Goal: Transaction & Acquisition: Download file/media

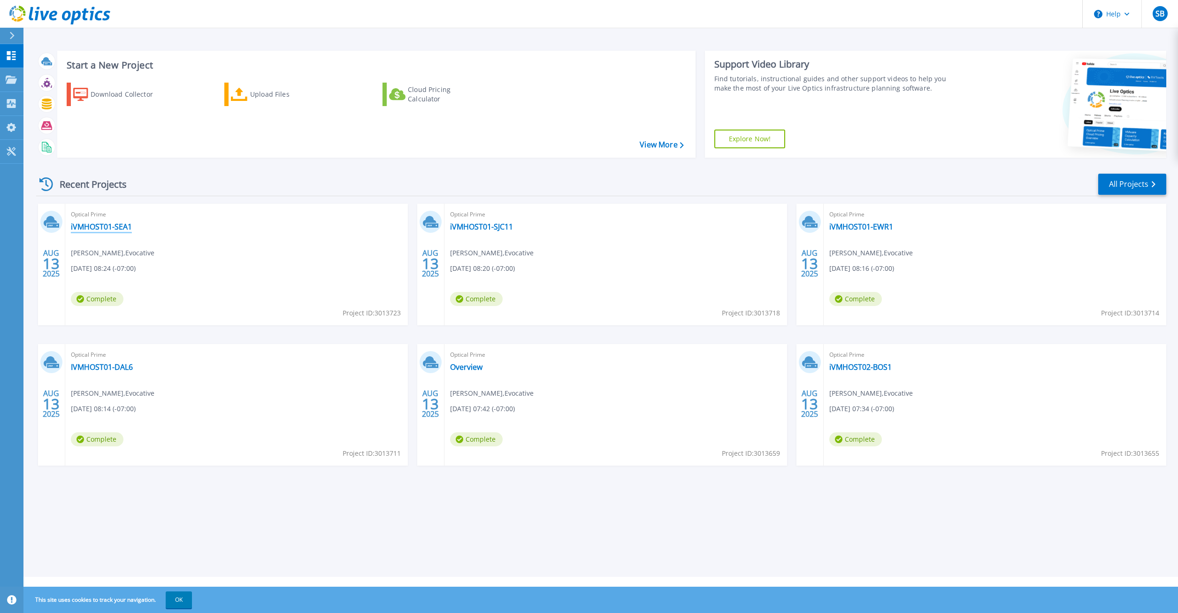
drag, startPoint x: 103, startPoint y: 228, endPoint x: 234, endPoint y: 241, distance: 131.1
click at [103, 228] on link "iVMHOST01-SEA1" at bounding box center [101, 226] width 61 height 9
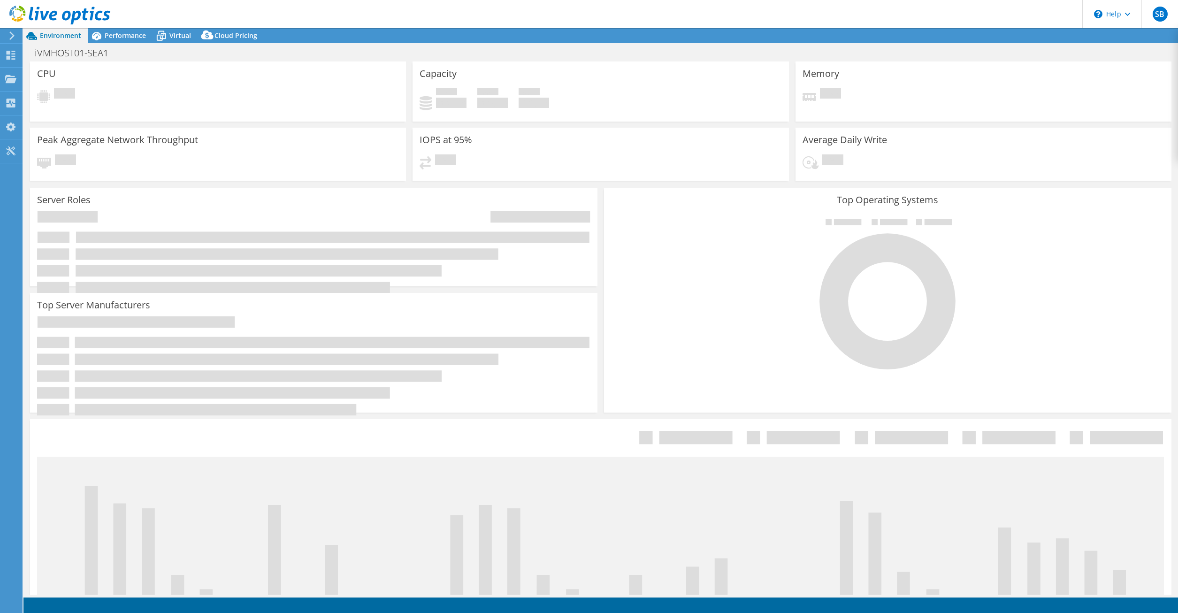
select select "USD"
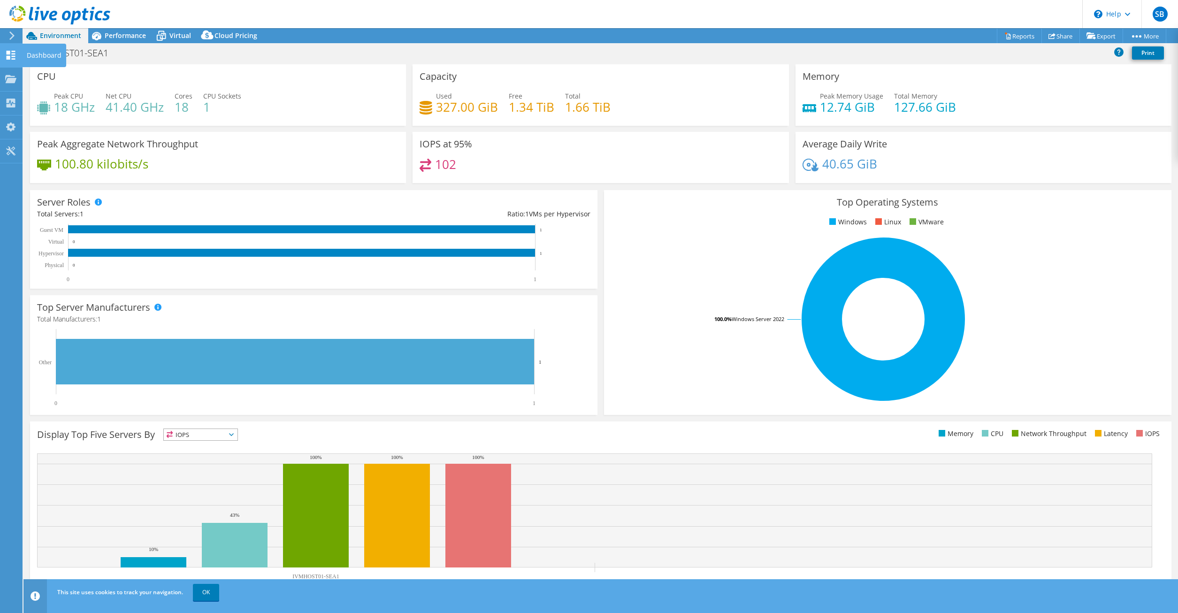
click at [11, 55] on icon at bounding box center [10, 55] width 11 height 9
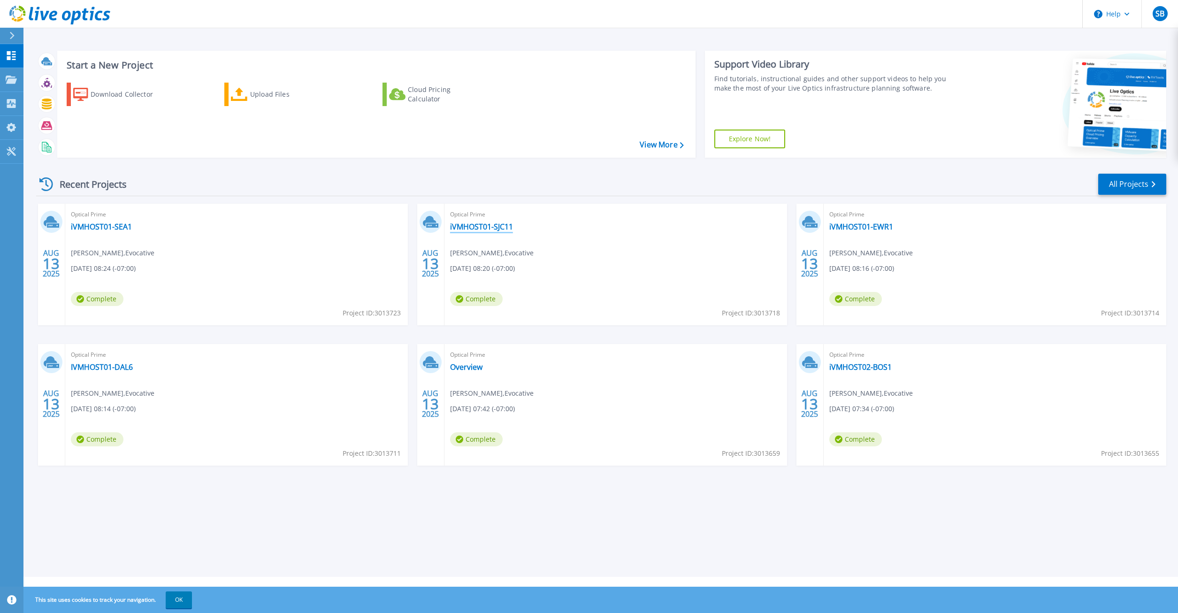
click at [509, 228] on link "iVMHOST01-SJC11" at bounding box center [481, 226] width 63 height 9
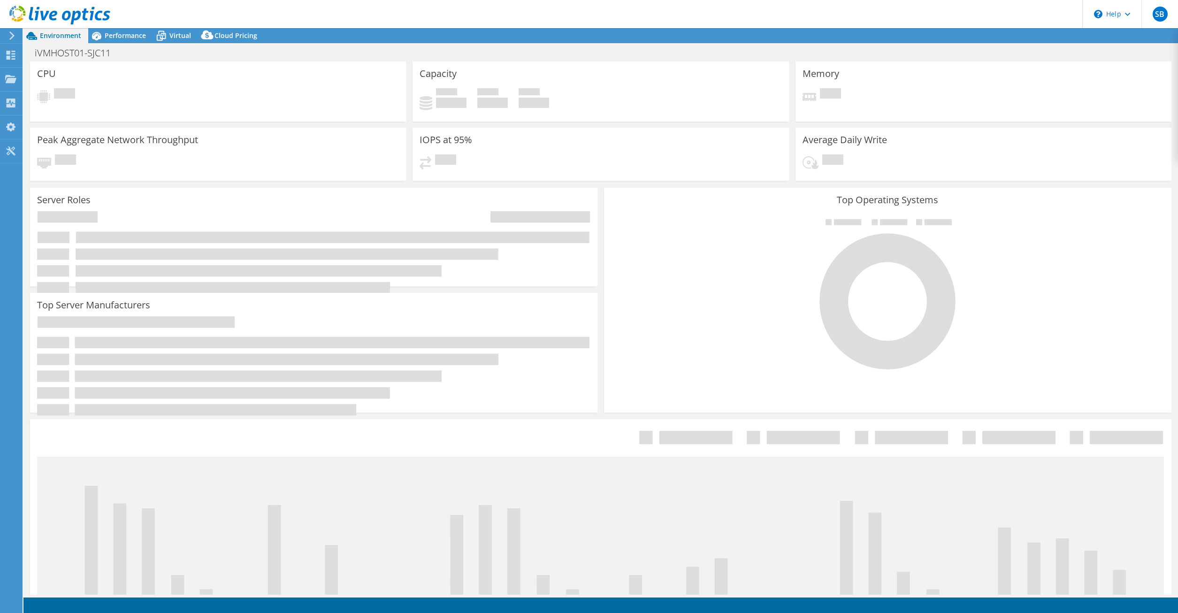
select select "USD"
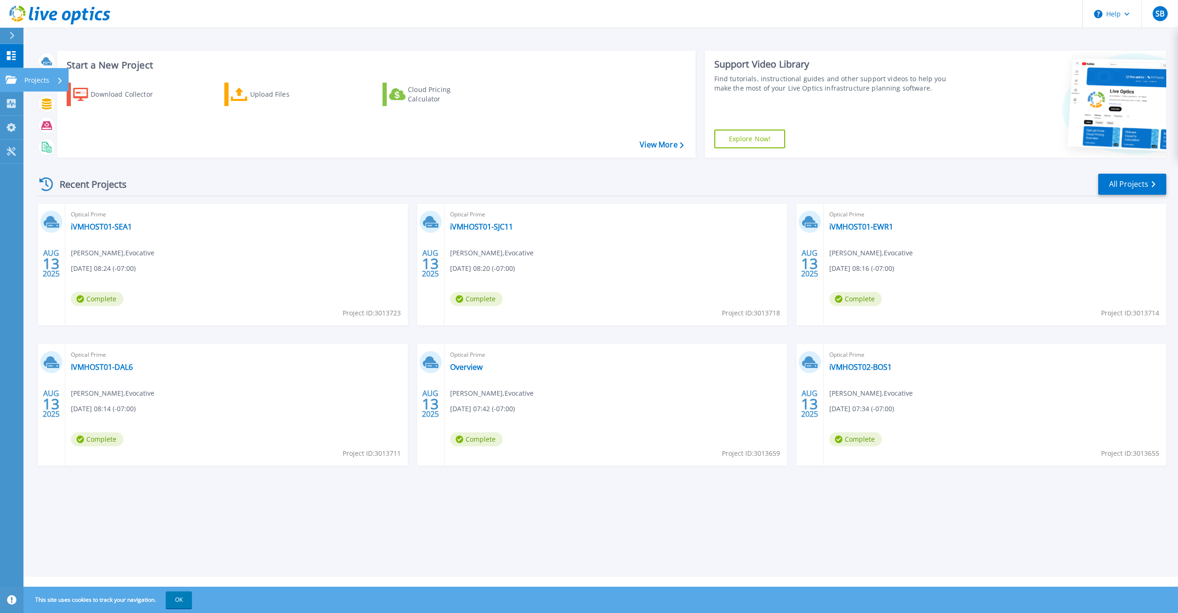
click at [8, 79] on icon at bounding box center [11, 80] width 11 height 8
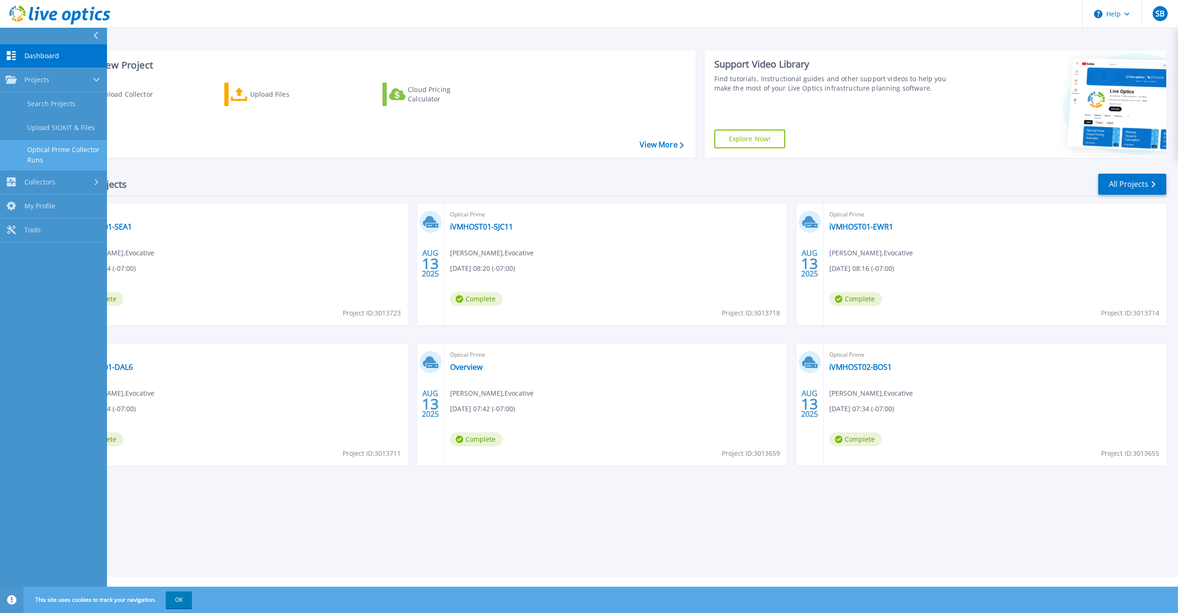
click at [81, 155] on link "Optical Prime Collector Runs" at bounding box center [53, 155] width 107 height 30
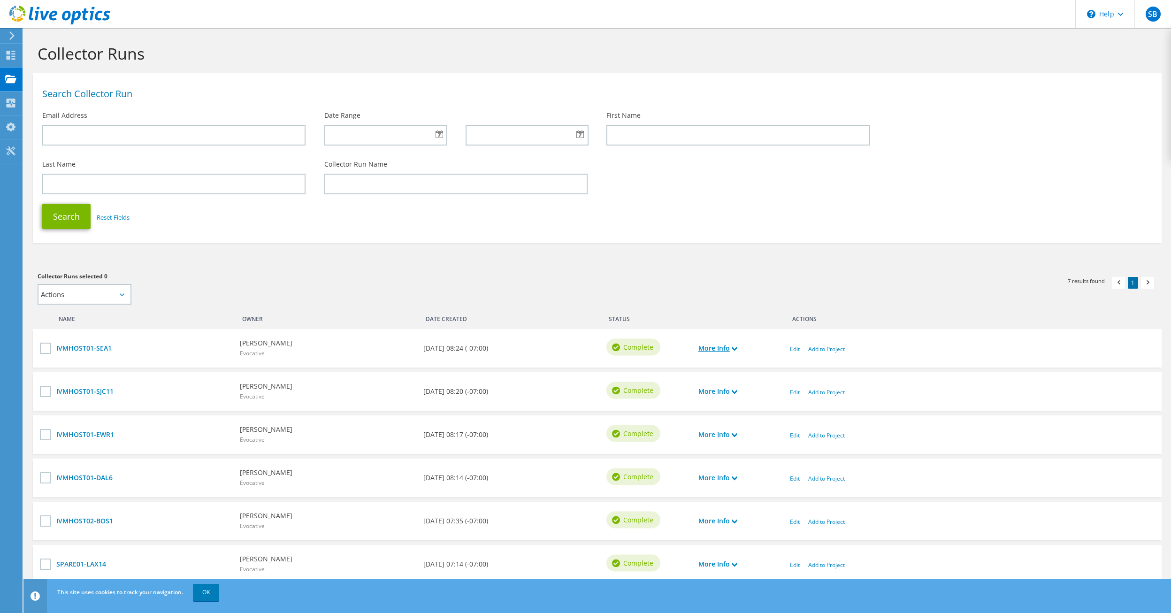
click at [737, 349] on use at bounding box center [734, 349] width 5 height 4
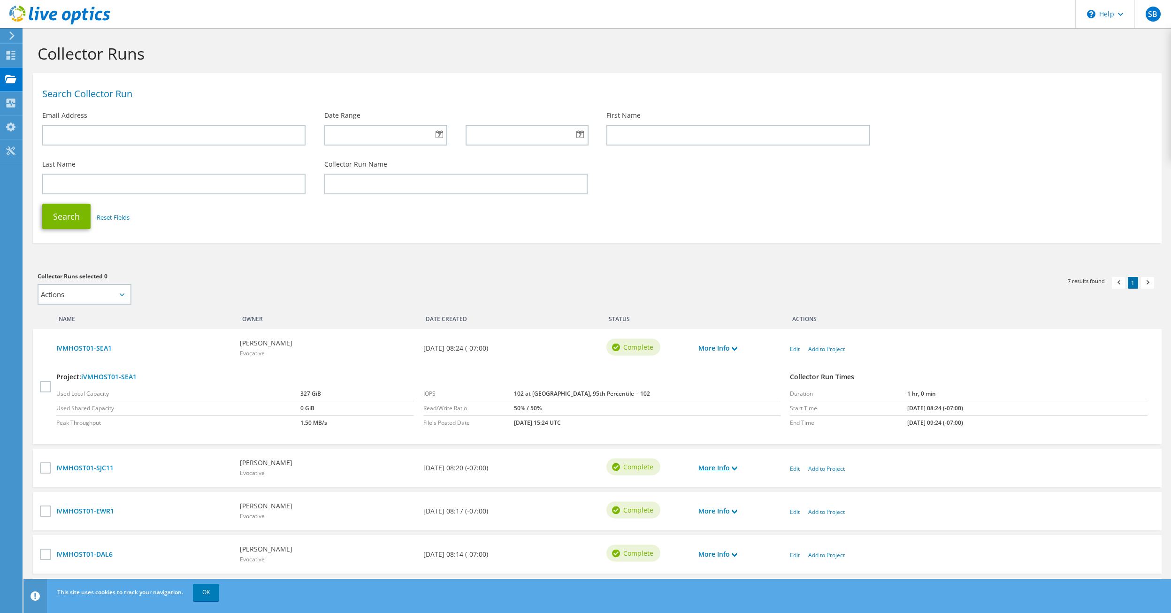
click at [736, 468] on use at bounding box center [734, 468] width 5 height 4
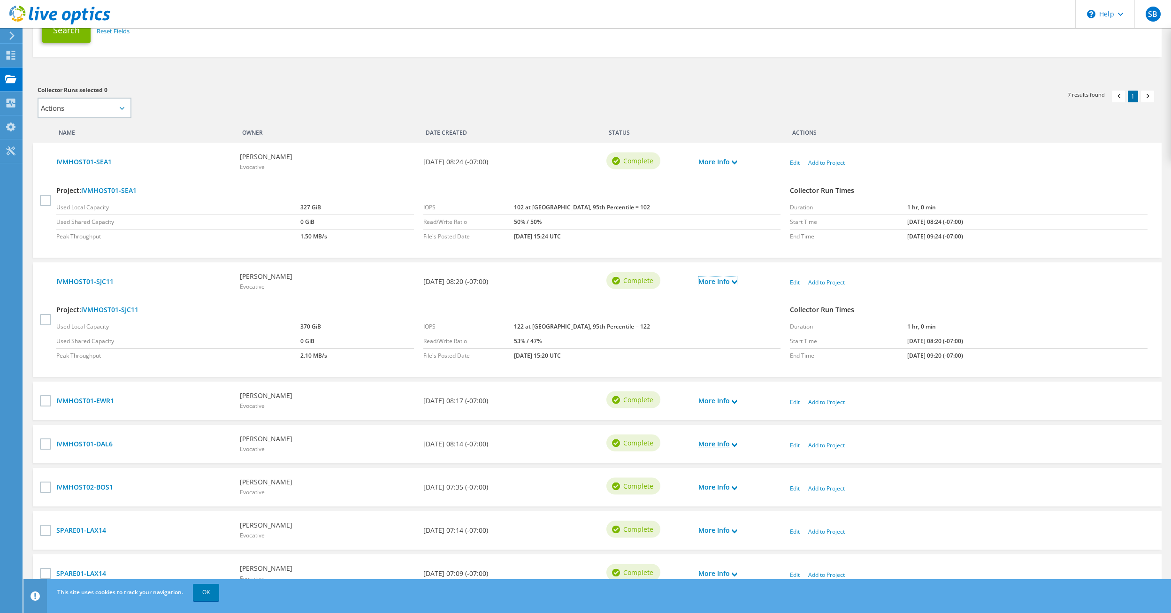
scroll to position [188, 0]
click at [737, 401] on use at bounding box center [734, 400] width 5 height 4
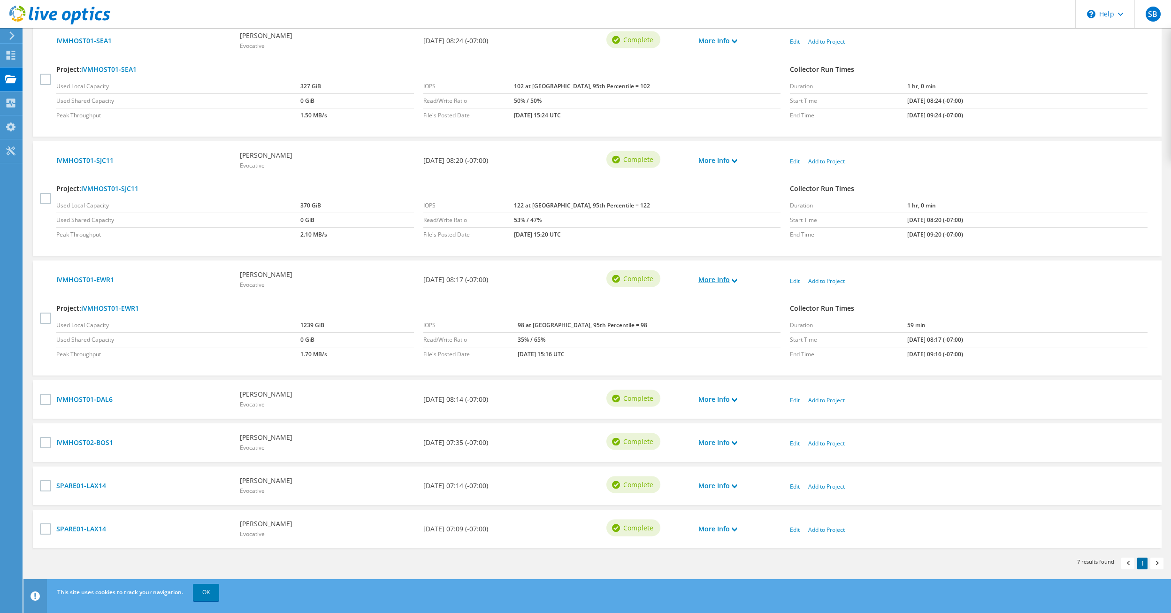
scroll to position [313, 0]
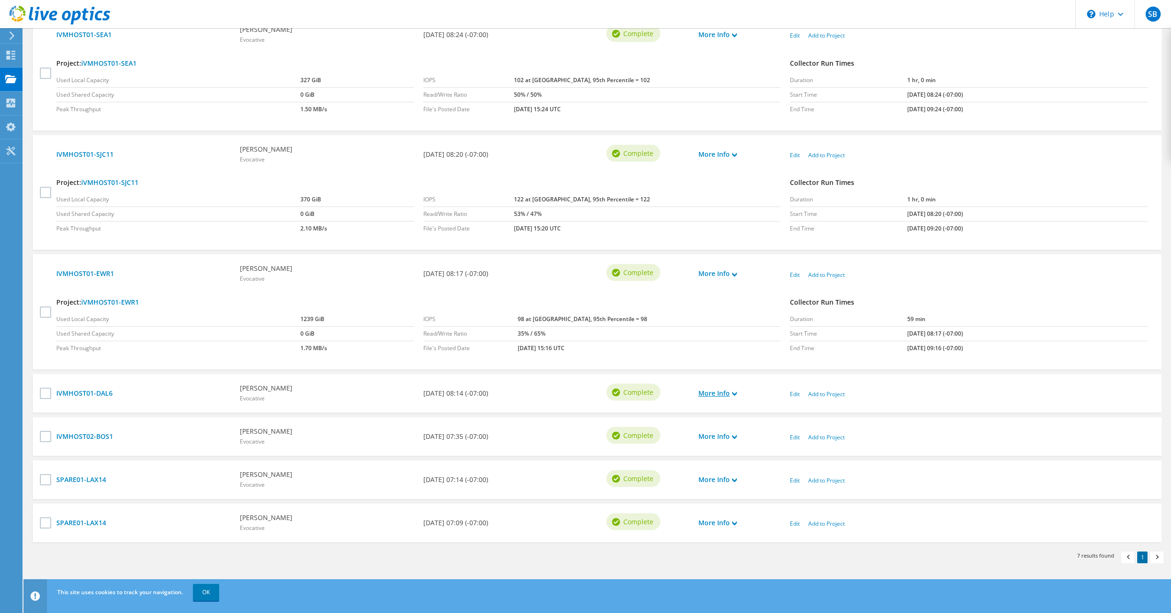
click at [737, 392] on icon at bounding box center [734, 393] width 5 height 5
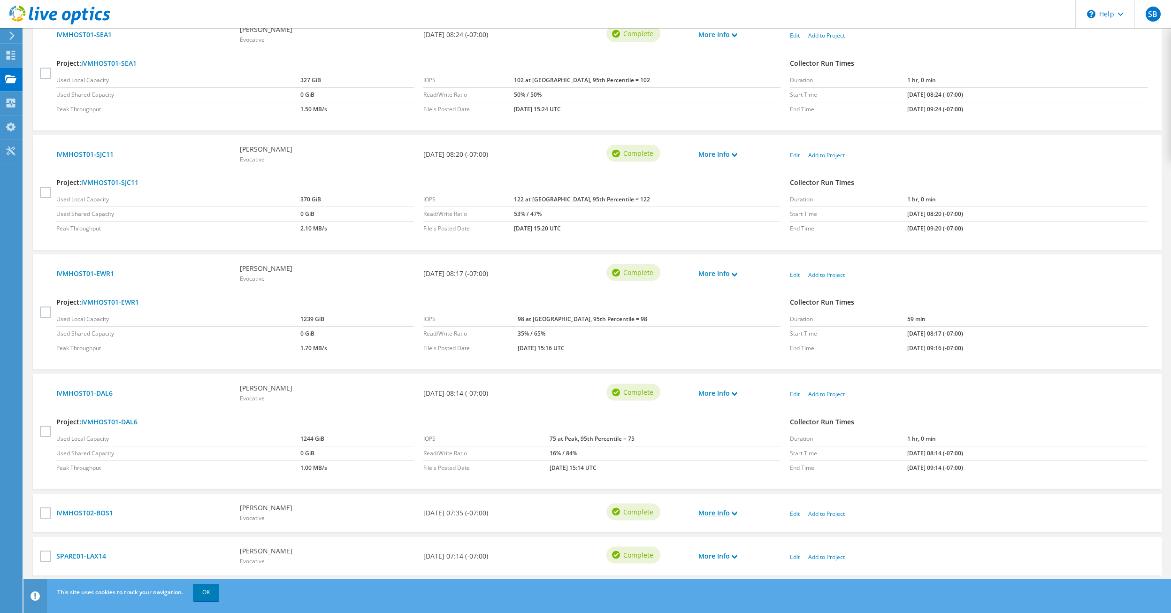
click at [735, 511] on icon at bounding box center [734, 513] width 5 height 5
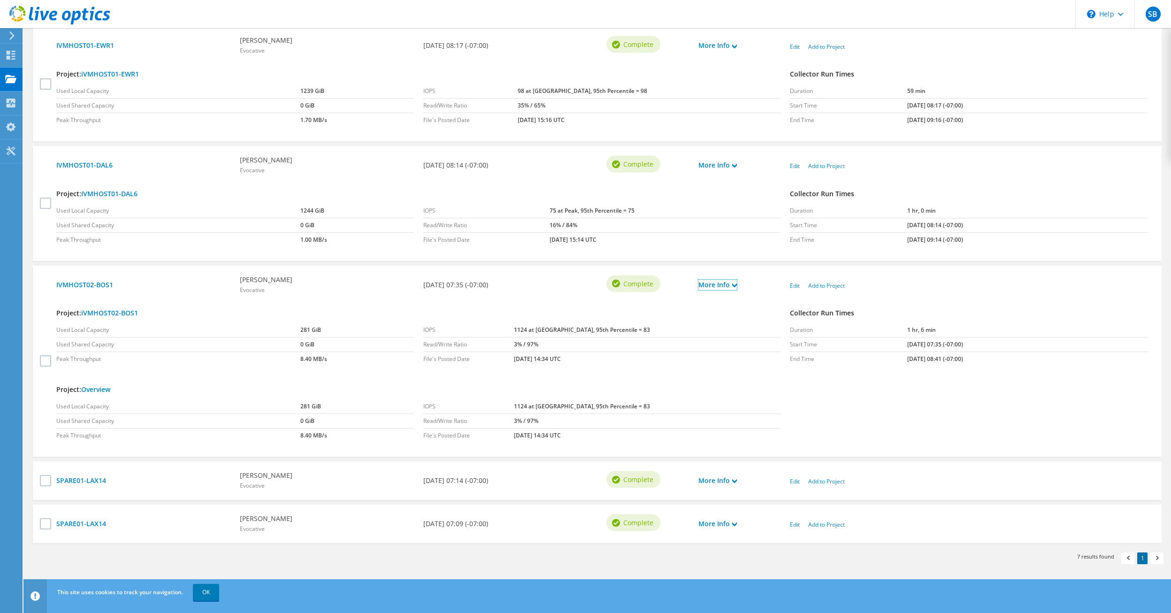
scroll to position [542, 0]
click at [738, 479] on div "More Info" at bounding box center [738, 480] width 91 height 20
click at [735, 481] on use at bounding box center [734, 480] width 5 height 4
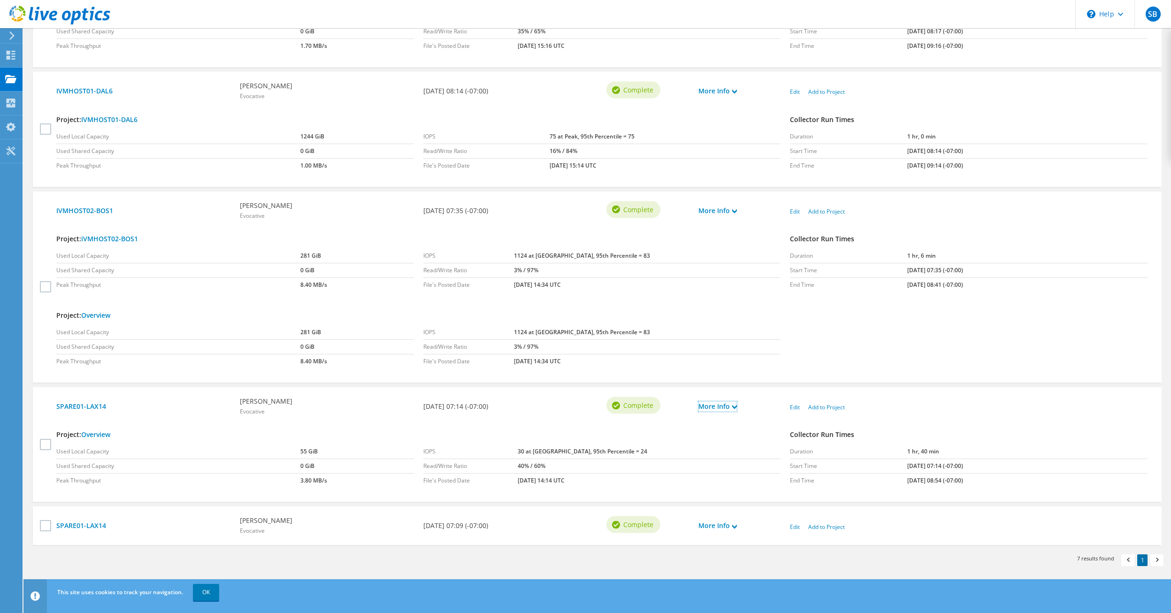
scroll to position [618, 0]
click at [733, 522] on use at bounding box center [734, 523] width 5 height 4
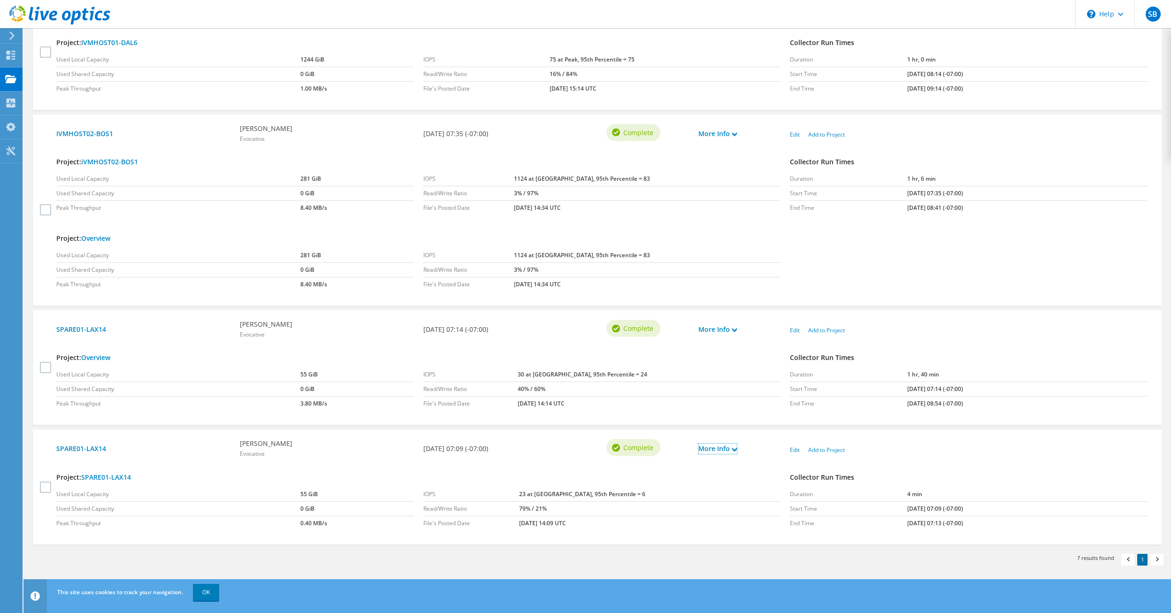
scroll to position [695, 0]
click at [208, 591] on link "OK" at bounding box center [206, 592] width 26 height 17
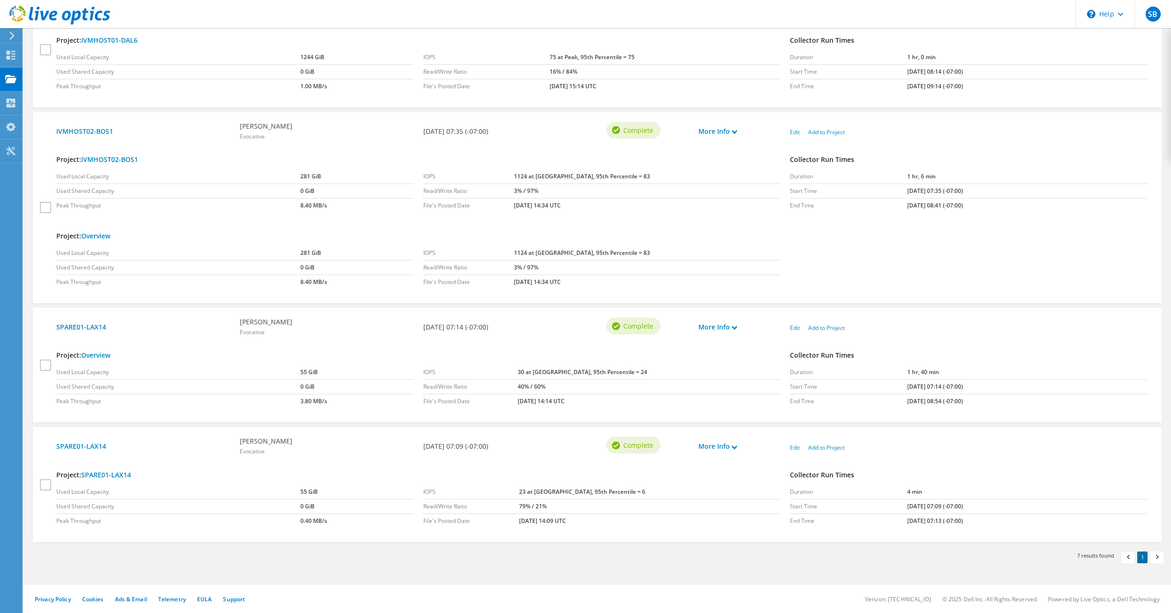
drag, startPoint x: 1060, startPoint y: 47, endPoint x: 1027, endPoint y: 50, distance: 33.9
click at [1060, 47] on div "Duration 1 hr, 0 min Start Time 08/13/2025, 08:14 (-07:00) End Time 08/13/2025,…" at bounding box center [968, 72] width 367 height 53
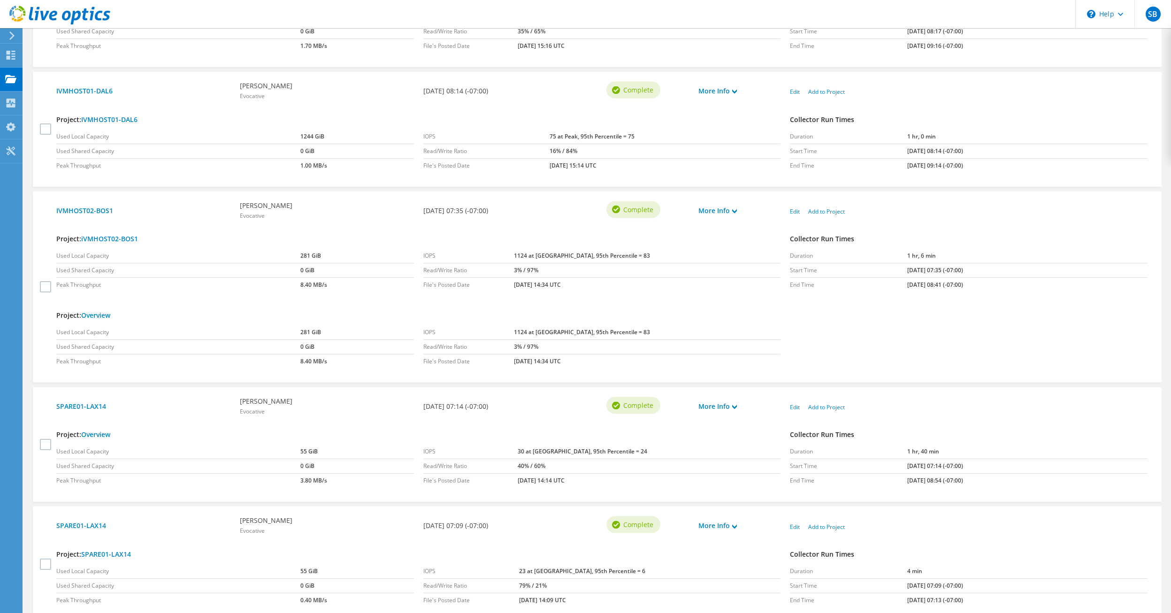
scroll to position [319, 0]
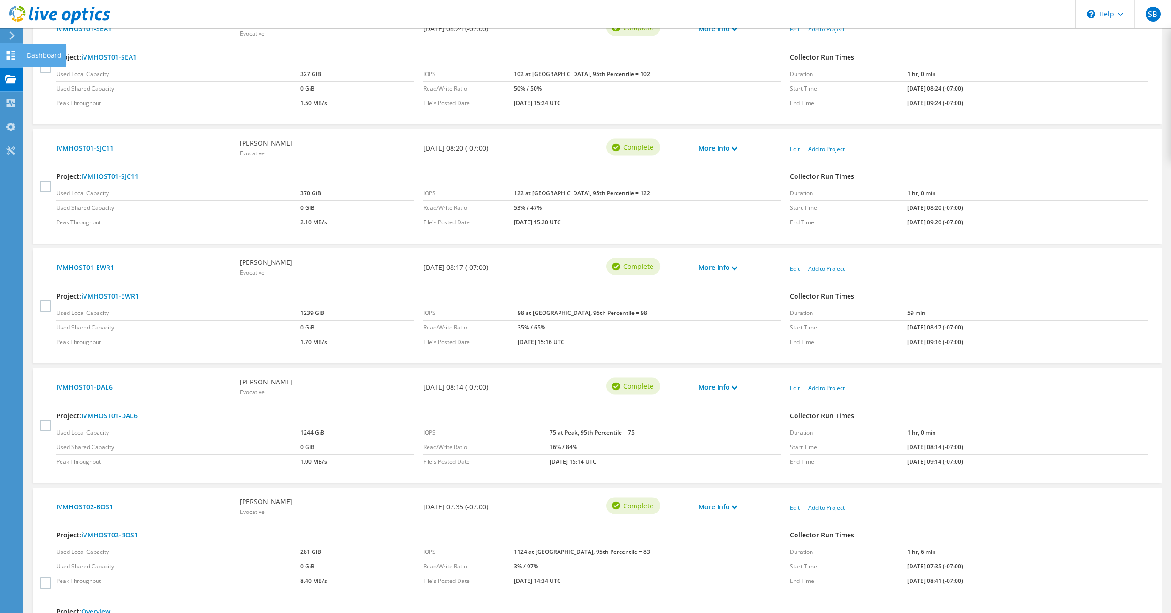
click at [11, 55] on icon at bounding box center [10, 55] width 11 height 9
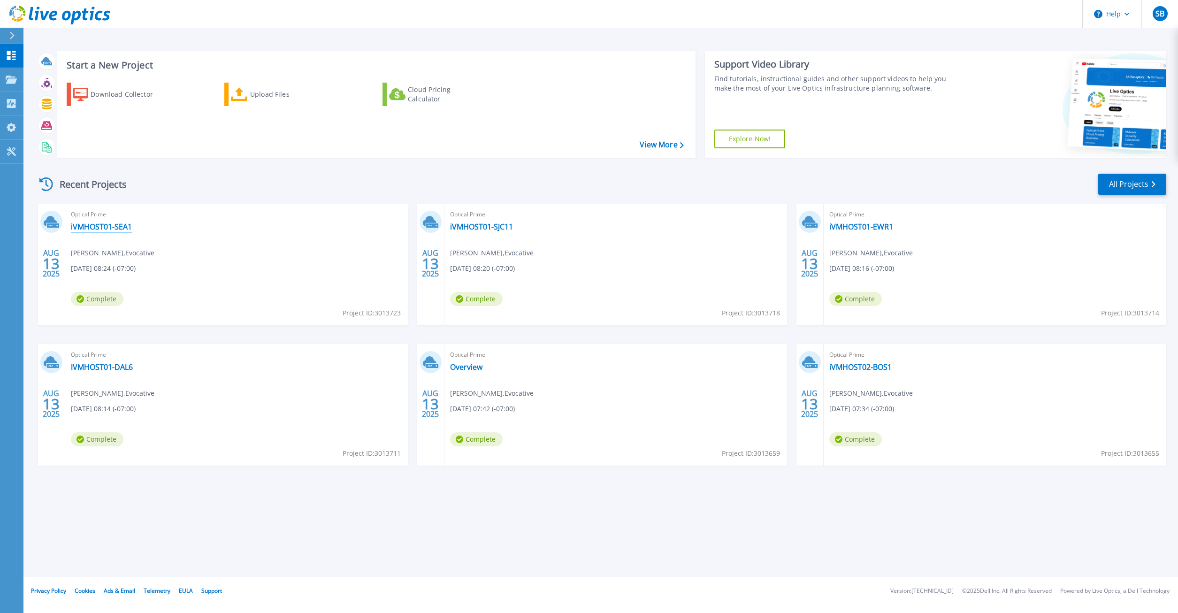
click at [105, 226] on link "iVMHOST01-SEA1" at bounding box center [101, 226] width 61 height 9
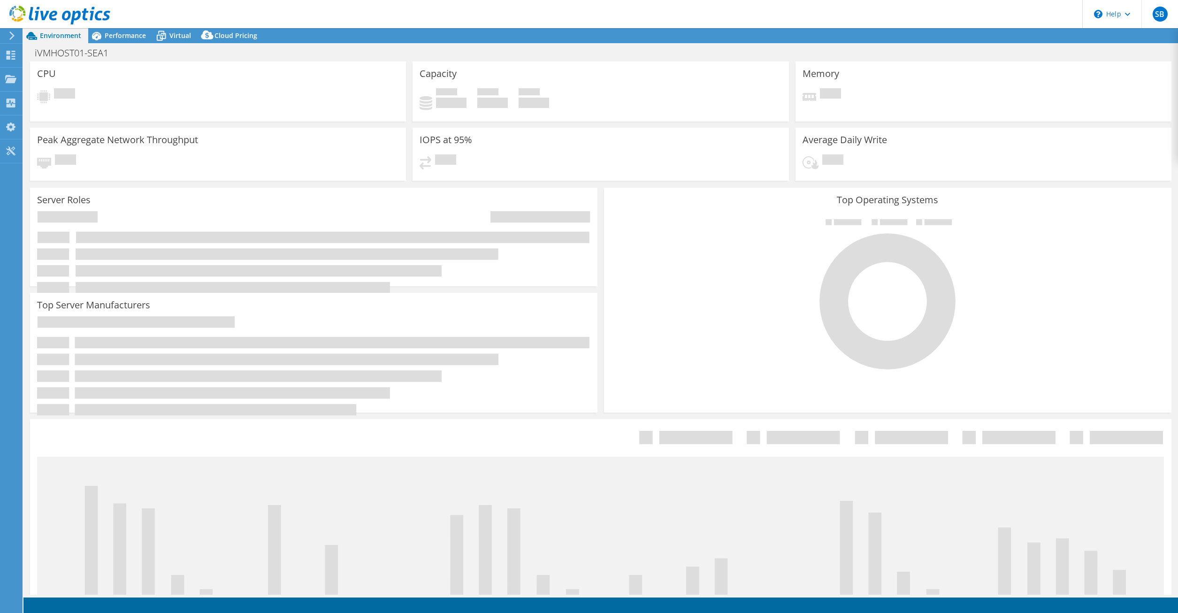
select select "USD"
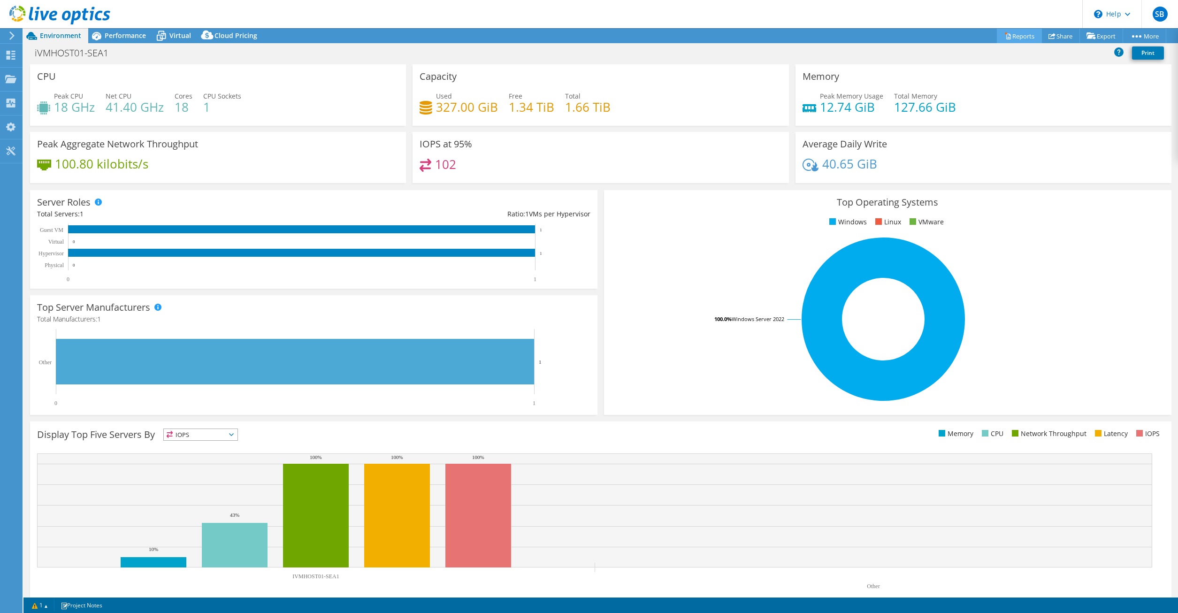
click at [1017, 35] on link "Reports" at bounding box center [1018, 36] width 45 height 15
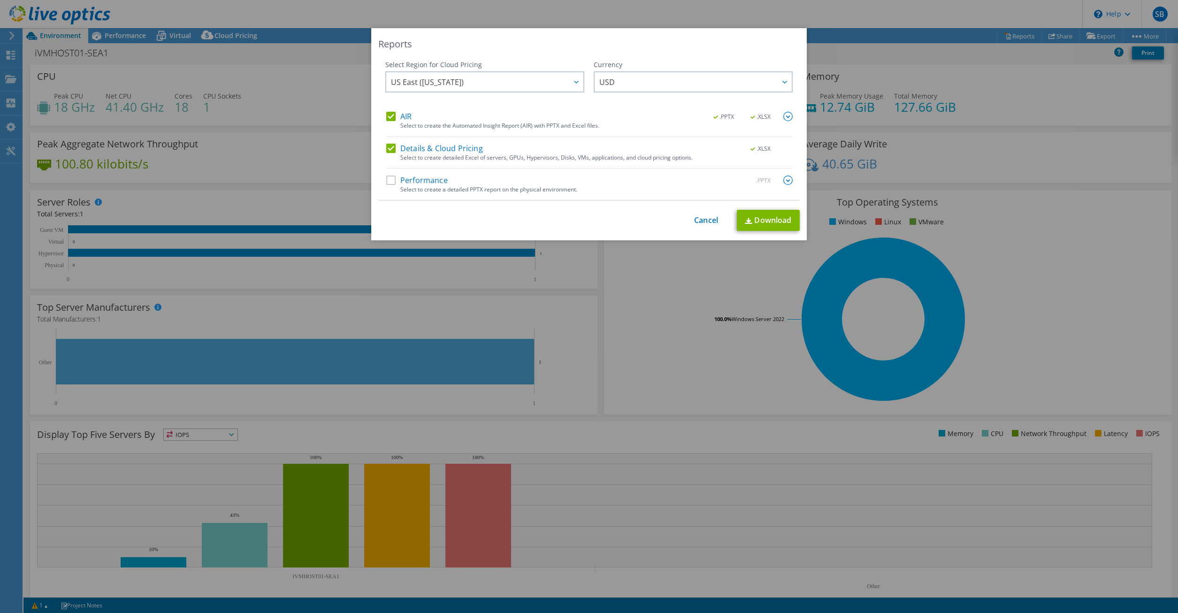
click at [391, 178] on label "Performance" at bounding box center [416, 179] width 61 height 9
click at [0, 0] on input "Performance" at bounding box center [0, 0] width 0 height 0
click at [760, 222] on link "Download" at bounding box center [768, 220] width 63 height 21
drag, startPoint x: 900, startPoint y: 16, endPoint x: 920, endPoint y: 9, distance: 20.9
click at [900, 16] on div "Reports Select Region for Cloud Pricing Asia Pacific (Hong Kong) Asia Pacific (…" at bounding box center [589, 306] width 1178 height 613
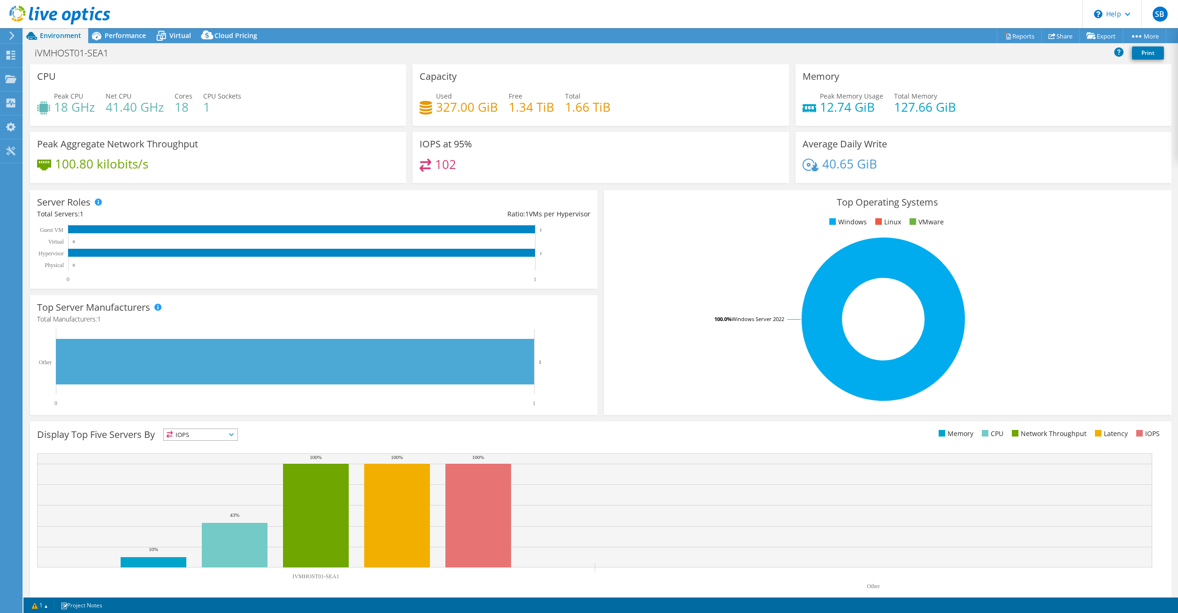
drag, startPoint x: 728, startPoint y: 603, endPoint x: 718, endPoint y: 610, distance: 11.5
click at [728, 603] on section "Warnings The project contains one or more CRs that did not complete as schedule…" at bounding box center [600, 604] width 1154 height 15
drag, startPoint x: 291, startPoint y: 19, endPoint x: 316, endPoint y: 21, distance: 25.4
click at [291, 19] on header "SB End User [PERSON_NAME] [PERSON_NAME][EMAIL_ADDRESS][PERSON_NAME][DOMAIN_NAME…" at bounding box center [589, 14] width 1178 height 28
click at [11, 55] on icon at bounding box center [10, 55] width 11 height 9
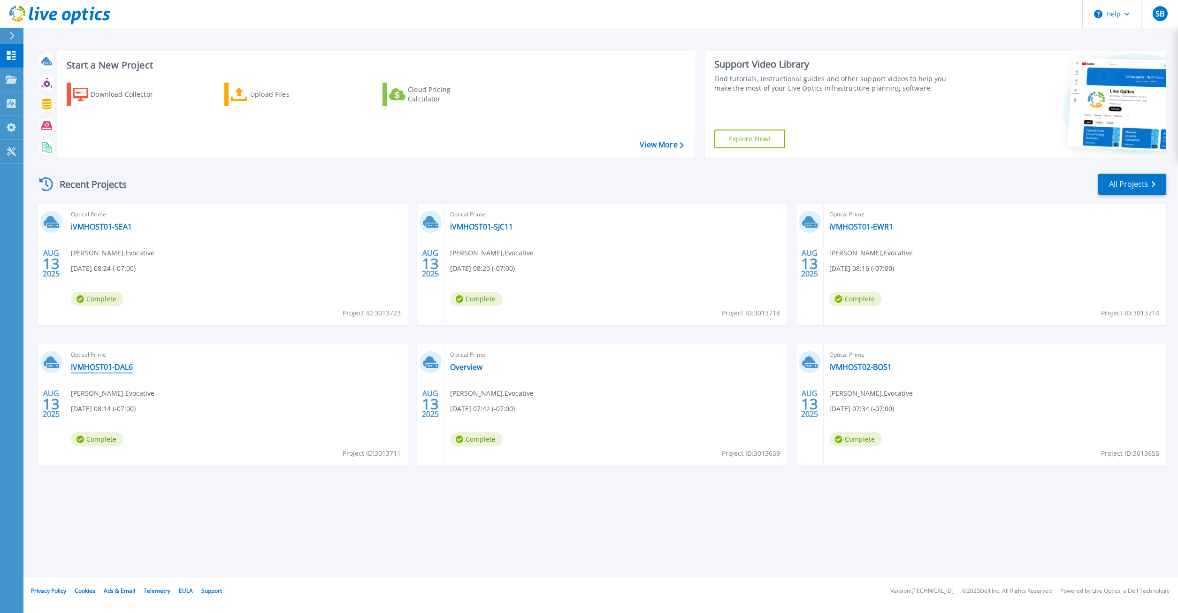
click at [107, 367] on link "IVMHOST01-DAL6" at bounding box center [102, 366] width 62 height 9
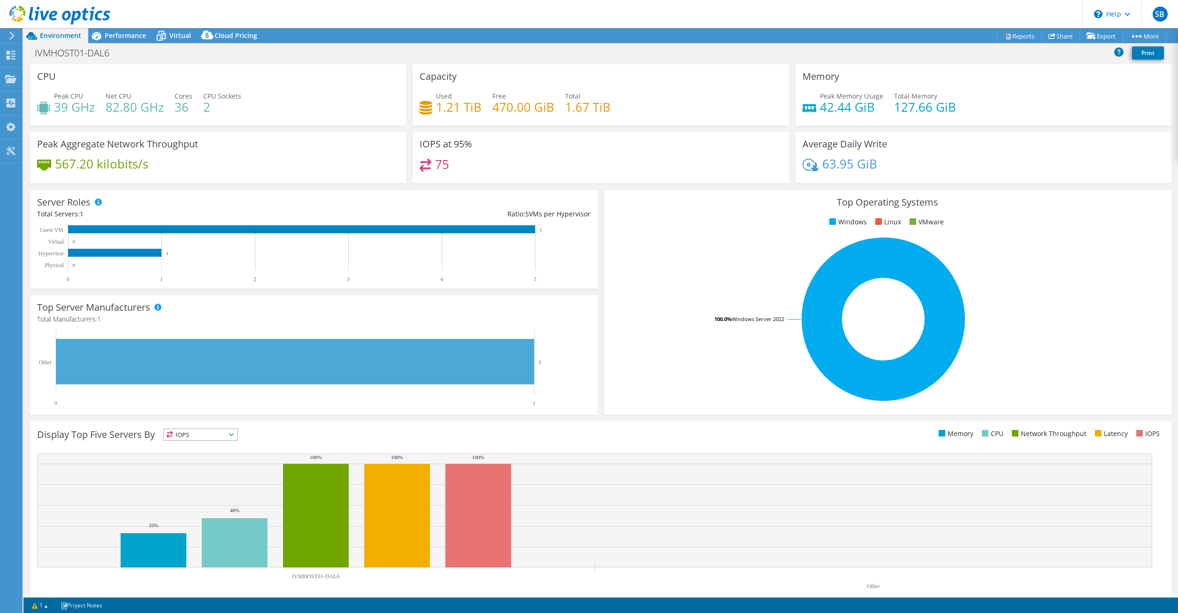
click at [472, 13] on header "SB End User [PERSON_NAME] [PERSON_NAME][EMAIL_ADDRESS][PERSON_NAME][DOMAIN_NAME…" at bounding box center [589, 14] width 1178 height 28
click at [1022, 32] on link "Reports" at bounding box center [1018, 36] width 45 height 15
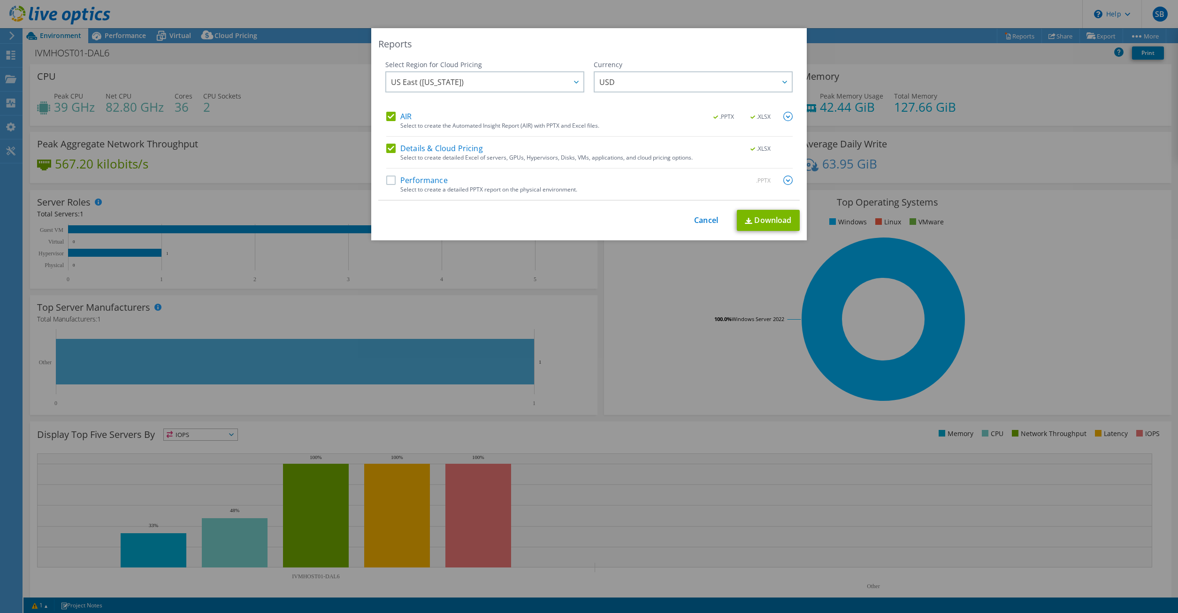
click at [386, 181] on label "Performance" at bounding box center [416, 179] width 61 height 9
click at [0, 0] on input "Performance" at bounding box center [0, 0] width 0 height 0
click at [763, 223] on link "Download" at bounding box center [768, 220] width 63 height 21
